Goal: Transaction & Acquisition: Purchase product/service

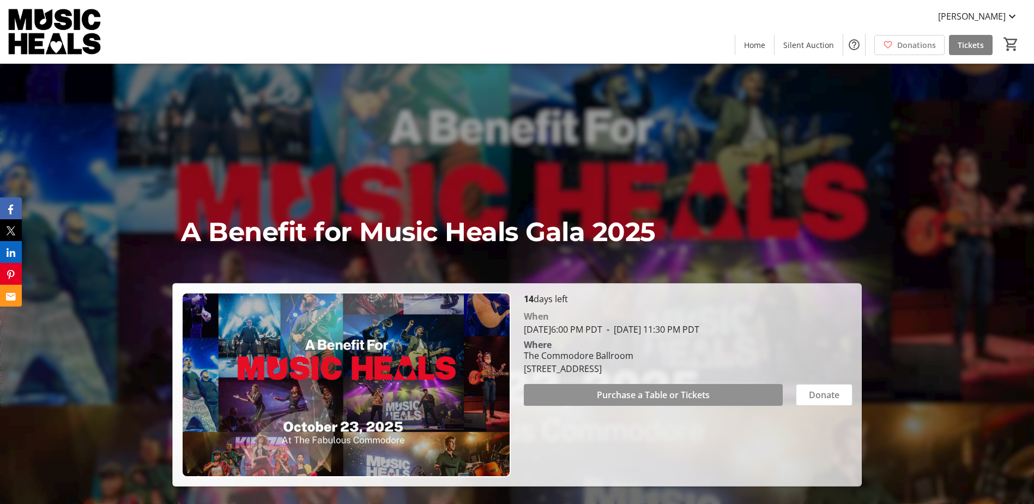
click at [727, 400] on span at bounding box center [653, 395] width 259 height 26
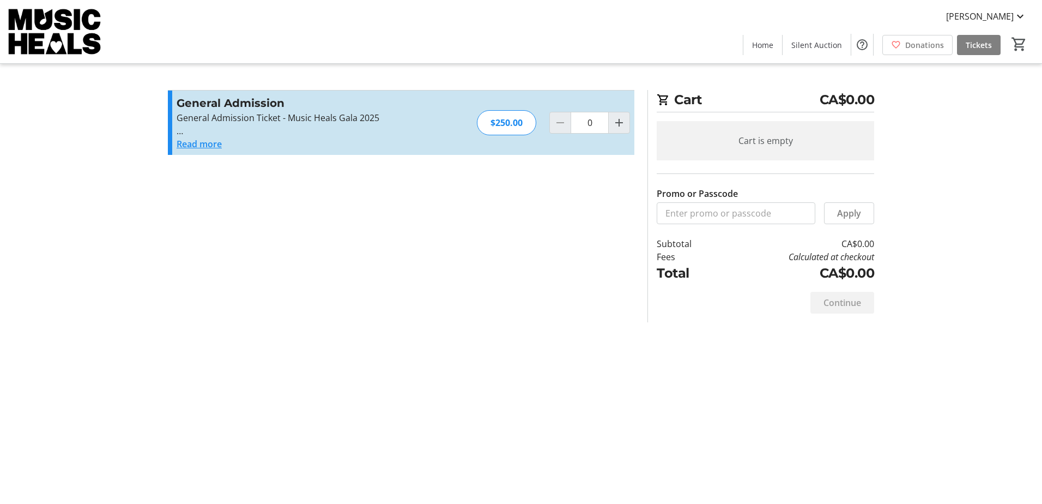
click at [198, 146] on button "Read more" at bounding box center [199, 143] width 45 height 13
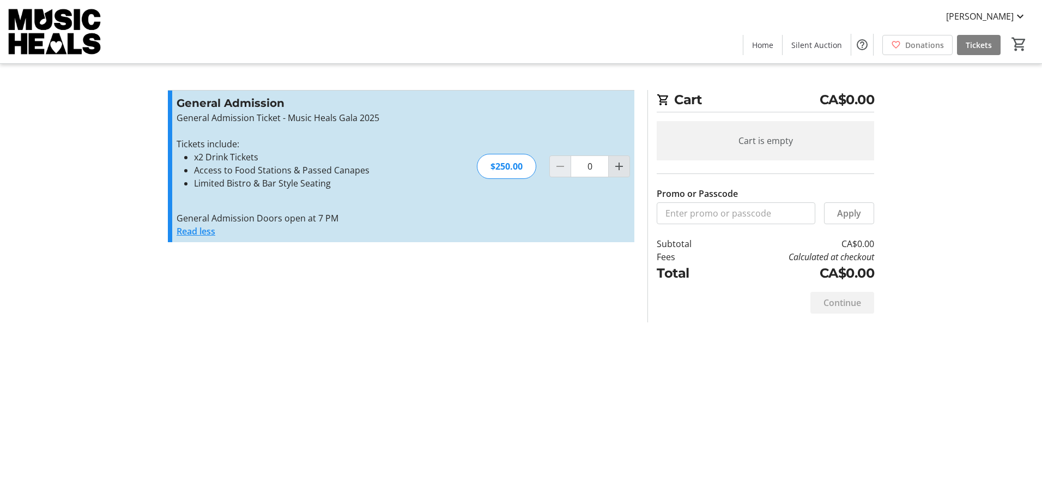
click at [620, 166] on mat-icon "Increment by one" at bounding box center [619, 166] width 13 height 13
type input "2"
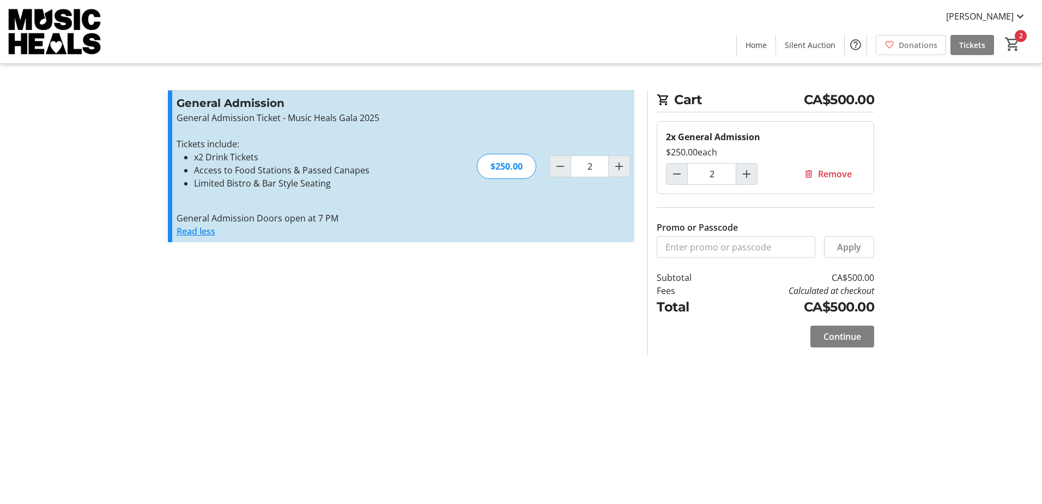
click at [1000, 227] on tr-checkout-feature-upsell-ui "Cart CA$500.00 2x General Admission $250.00 each 2 Remove Promo or Passcode App…" at bounding box center [521, 252] width 1042 height 504
